Goal: Navigation & Orientation: Find specific page/section

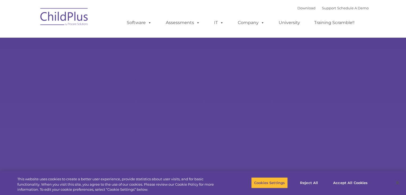
select select "MEDIUM"
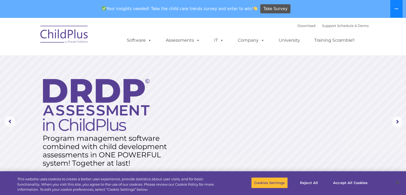
click at [394, 8] on button at bounding box center [396, 9] width 12 height 18
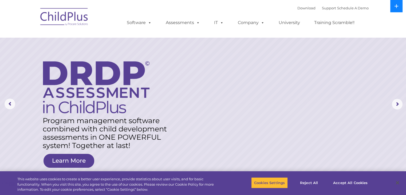
click at [394, 8] on button at bounding box center [396, 6] width 12 height 12
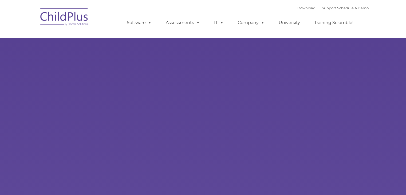
select select "MEDIUM"
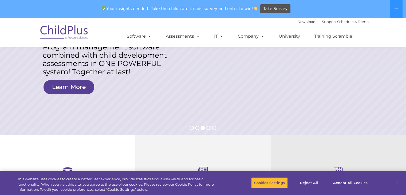
scroll to position [90, 0]
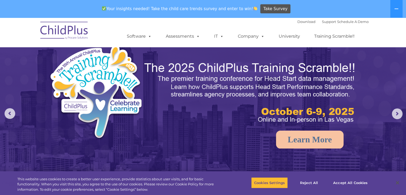
click at [71, 29] on img at bounding box center [64, 31] width 53 height 27
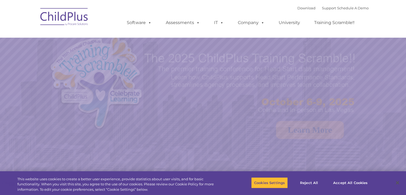
select select "MEDIUM"
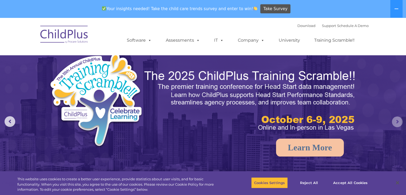
click at [397, 123] on rs-arrow at bounding box center [397, 121] width 11 height 11
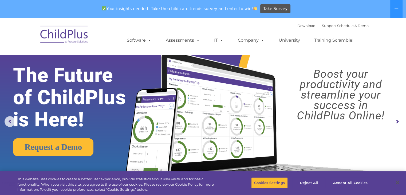
click at [397, 123] on rs-arrow at bounding box center [397, 121] width 11 height 11
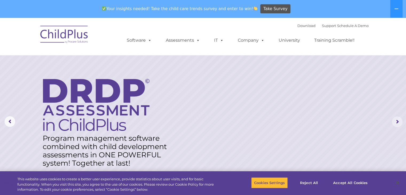
click at [397, 123] on rs-arrow at bounding box center [397, 121] width 11 height 11
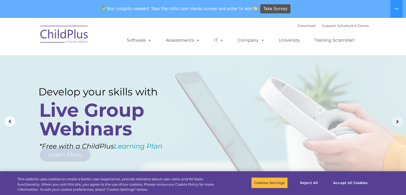
click at [397, 123] on rs-arrow at bounding box center [397, 121] width 11 height 11
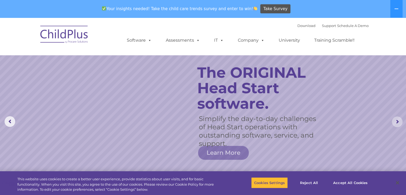
click at [397, 123] on rs-arrow at bounding box center [397, 121] width 11 height 11
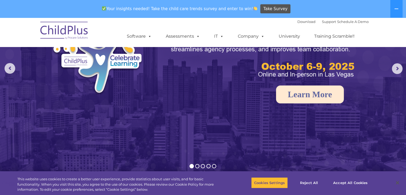
scroll to position [53, 0]
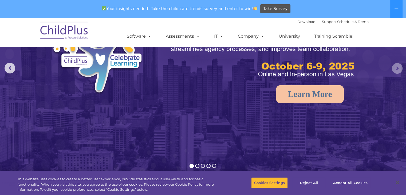
click at [398, 70] on rs-arrow at bounding box center [397, 68] width 11 height 11
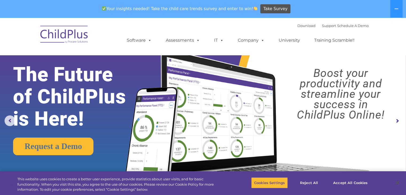
scroll to position [0, 0]
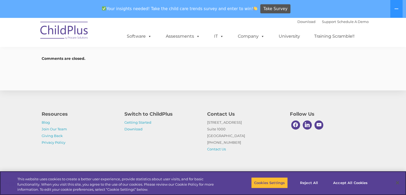
scroll to position [806, 0]
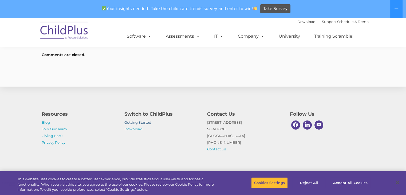
click at [142, 124] on link "Getting Started" at bounding box center [137, 122] width 27 height 4
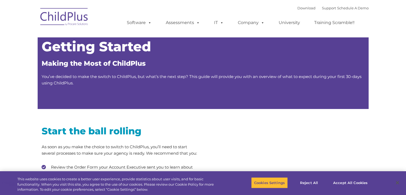
type input ""
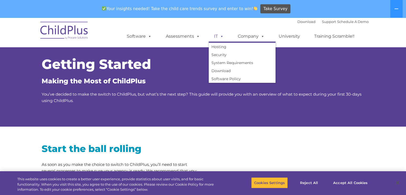
click at [221, 37] on span at bounding box center [221, 36] width 6 height 5
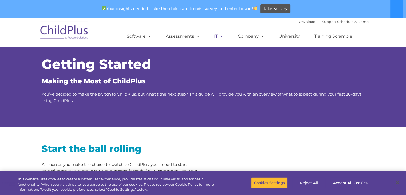
click at [221, 37] on span at bounding box center [221, 36] width 6 height 5
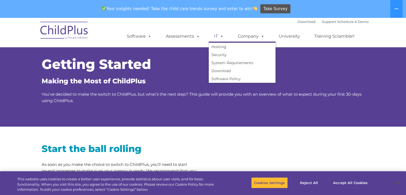
click at [221, 37] on span at bounding box center [221, 36] width 6 height 5
